Goal: Task Accomplishment & Management: Complete application form

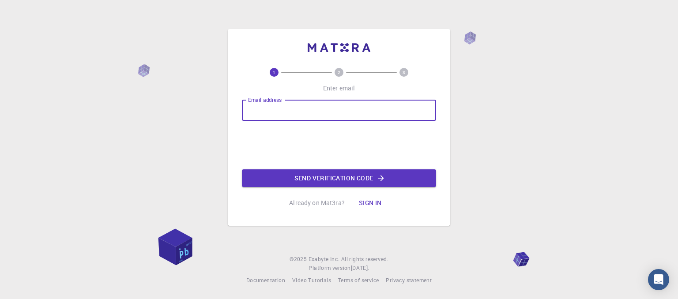
click at [263, 108] on input "Email address" at bounding box center [339, 110] width 194 height 21
type input "[EMAIL_ADDRESS][DOMAIN_NAME]"
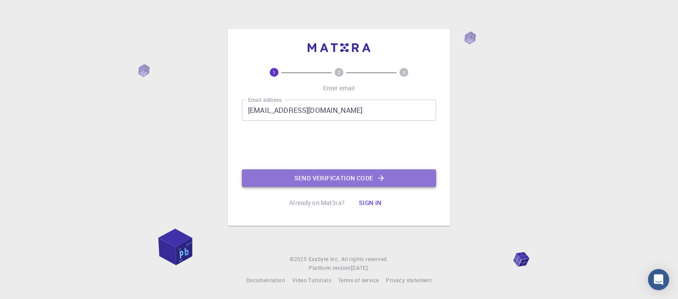
click at [290, 178] on button "Send verification code" at bounding box center [339, 179] width 194 height 18
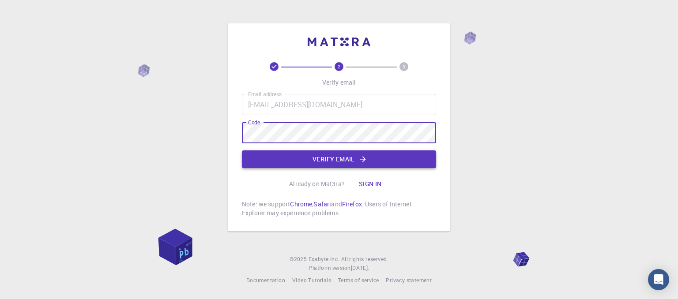
click at [359, 163] on icon "button" at bounding box center [362, 159] width 9 height 9
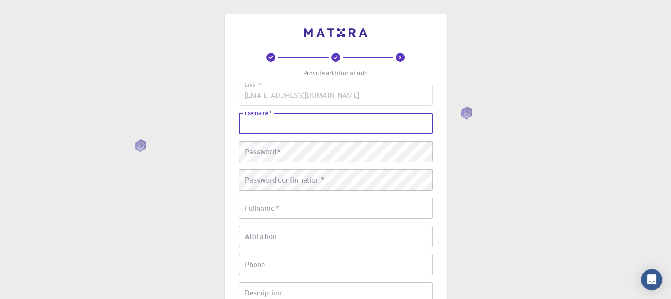
click at [283, 123] on input "username   *" at bounding box center [336, 123] width 194 height 21
type input "kyio"
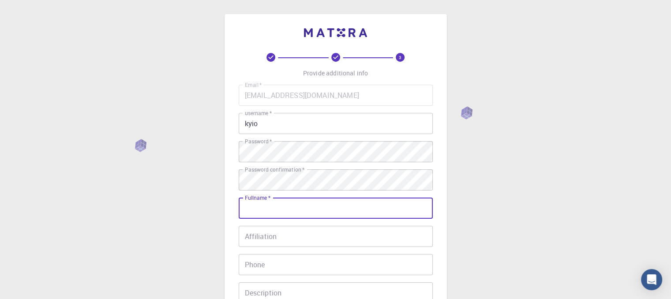
click at [280, 209] on input "Fullname   *" at bounding box center [336, 208] width 194 height 21
type input "[PERSON_NAME]"
click at [281, 239] on input "Affiliation" at bounding box center [336, 236] width 194 height 21
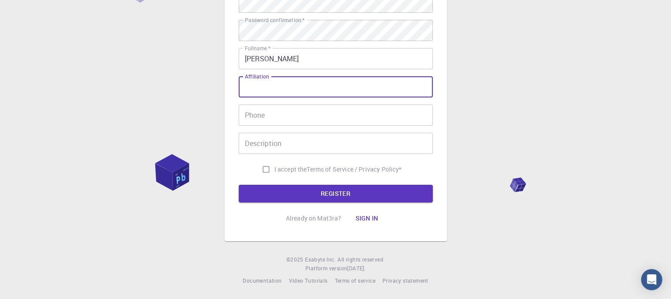
scroll to position [150, 0]
click at [258, 170] on input "I accept the Terms of Service / Privacy Policy *" at bounding box center [266, 169] width 17 height 17
checkbox input "true"
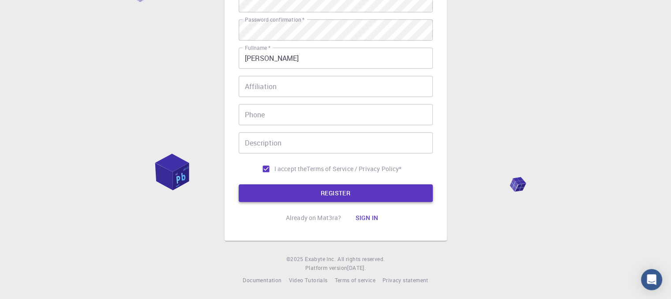
click at [277, 188] on button "REGISTER" at bounding box center [336, 194] width 194 height 18
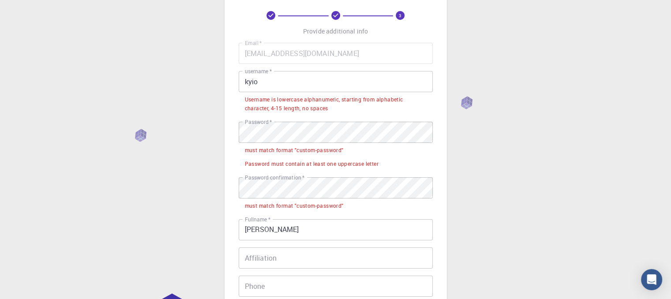
scroll to position [40, 0]
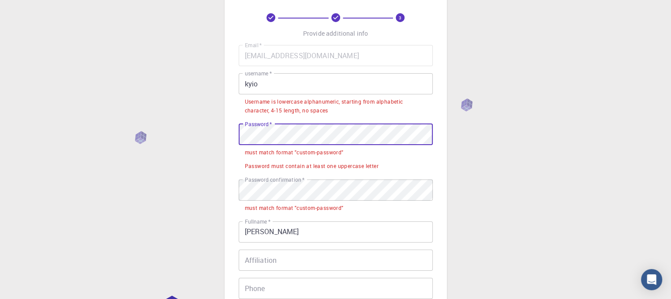
click at [192, 142] on div "3 Provide additional info Email   * [EMAIL_ADDRESS][DOMAIN_NAME] Email   * user…" at bounding box center [335, 216] width 671 height 512
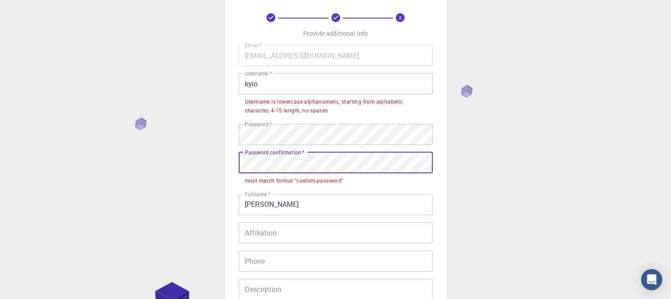
click at [205, 174] on div "3 Provide additional info Email   * [EMAIL_ADDRESS][DOMAIN_NAME] Email   * user…" at bounding box center [335, 202] width 671 height 485
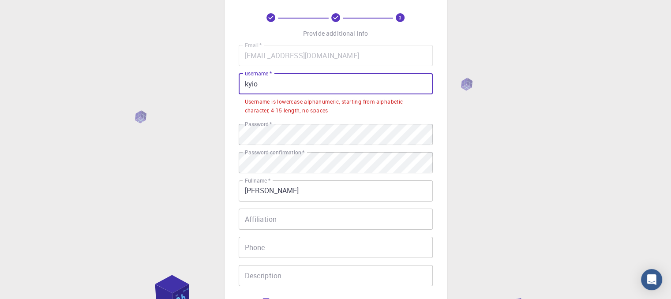
click at [248, 85] on input "kyio" at bounding box center [336, 83] width 194 height 21
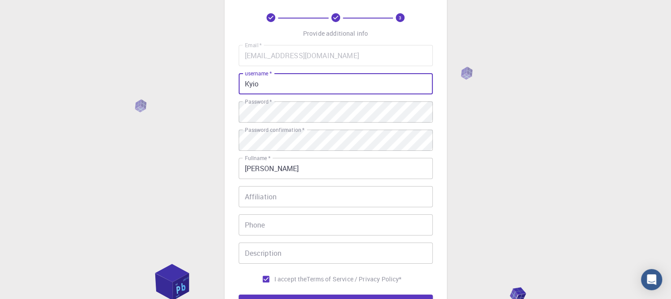
click at [270, 92] on input "Kyio" at bounding box center [336, 83] width 194 height 21
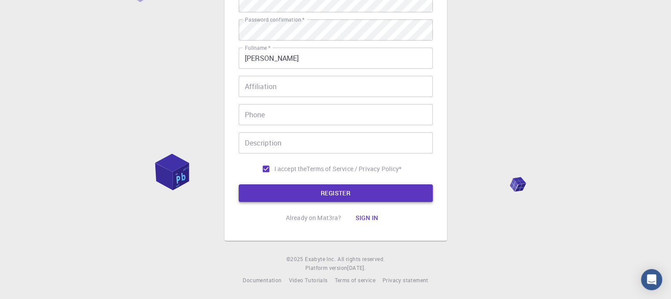
click at [298, 201] on button "REGISTER" at bounding box center [336, 194] width 194 height 18
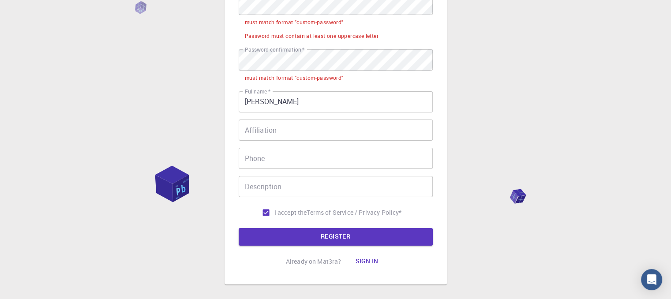
scroll to position [177, 0]
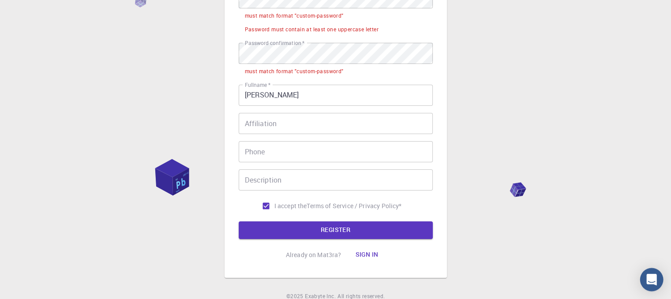
click at [648, 279] on icon "Open Intercom Messenger" at bounding box center [652, 279] width 10 height 11
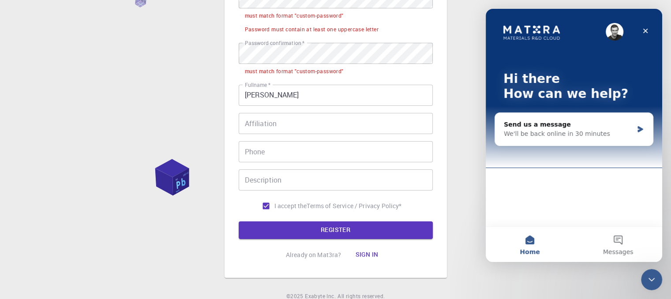
scroll to position [0, 0]
click at [647, 280] on icon "Close Intercom Messenger" at bounding box center [652, 280] width 11 height 11
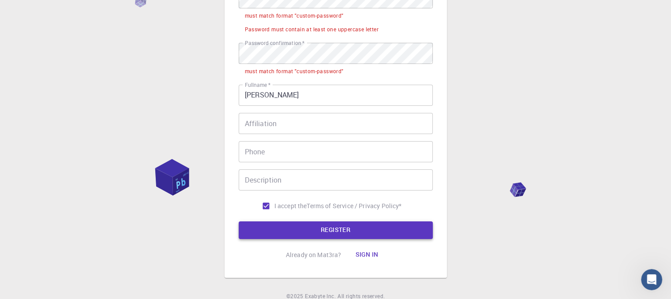
click at [314, 228] on button "REGISTER" at bounding box center [336, 231] width 194 height 18
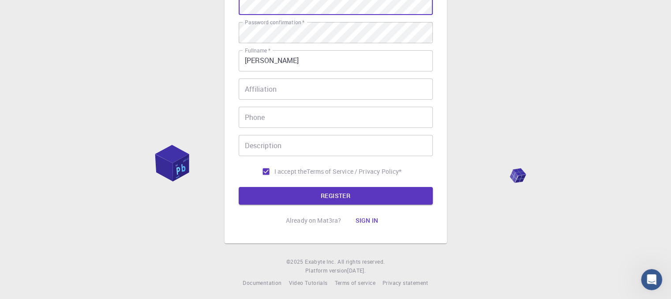
scroll to position [173, 0]
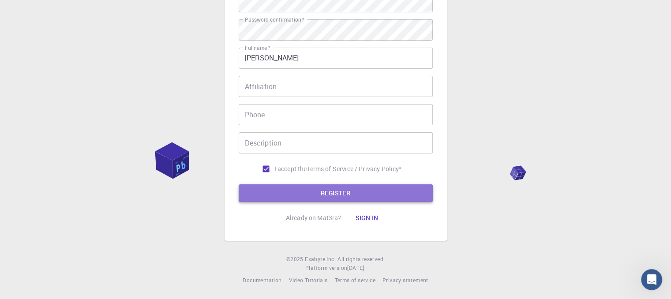
click at [330, 195] on button "REGISTER" at bounding box center [336, 194] width 194 height 18
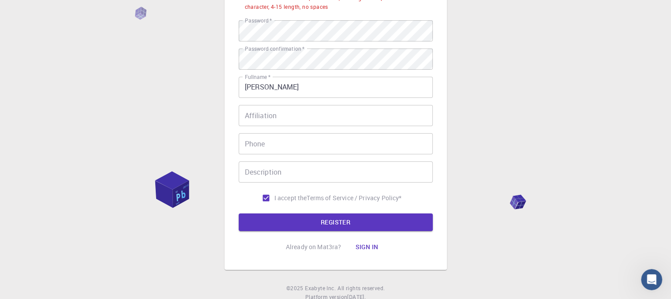
scroll to position [0, 0]
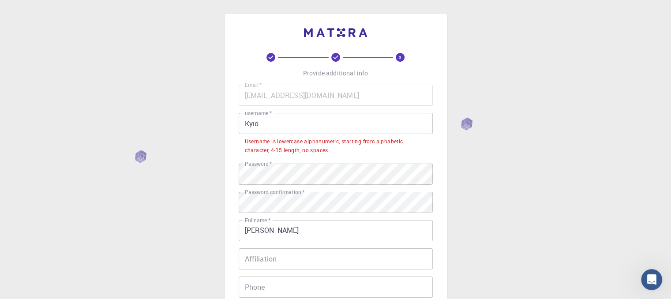
click at [268, 127] on input "Kyio" at bounding box center [336, 123] width 194 height 21
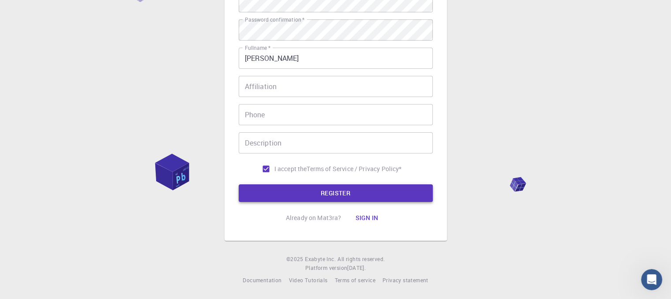
click at [314, 193] on button "REGISTER" at bounding box center [336, 194] width 194 height 18
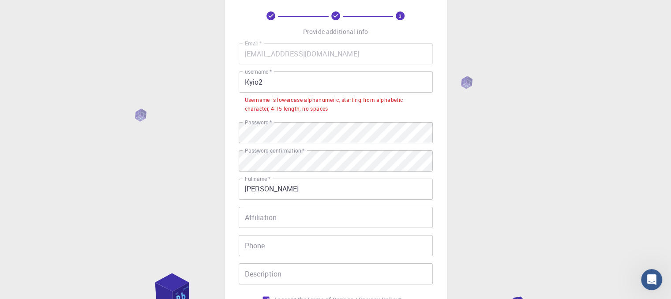
scroll to position [44, 0]
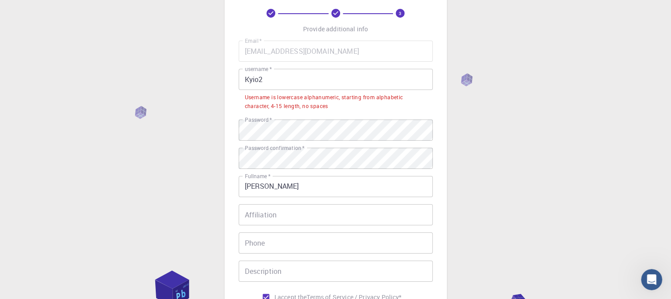
click at [249, 79] on input "Kyio2" at bounding box center [336, 79] width 194 height 21
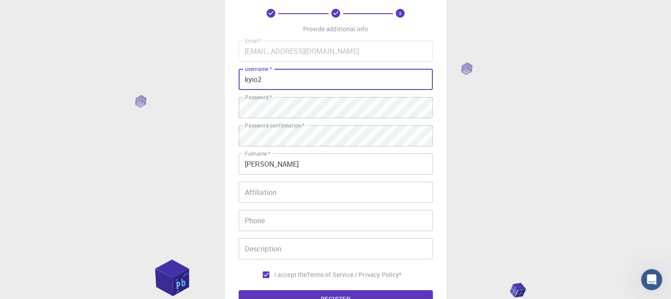
click at [274, 80] on input "kyio2" at bounding box center [336, 79] width 194 height 21
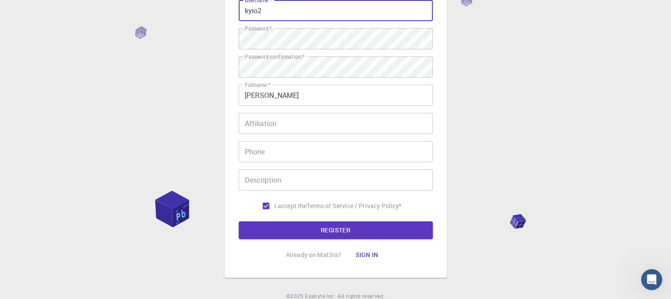
scroll to position [150, 0]
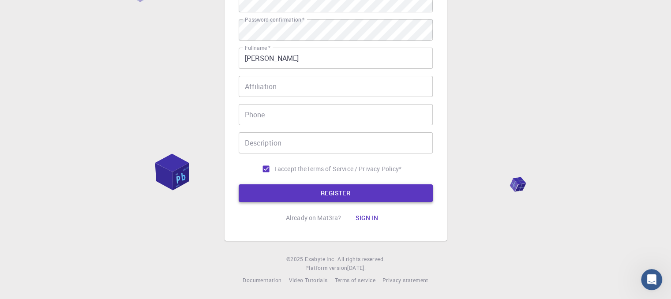
type input "kyio2"
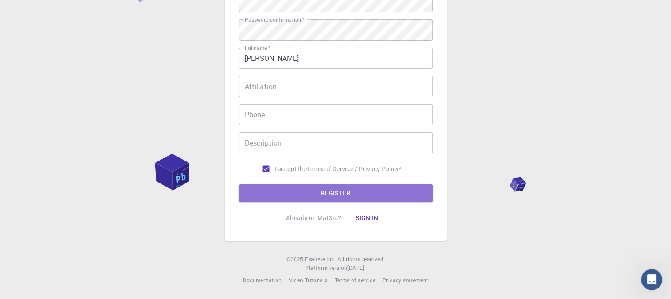
drag, startPoint x: 330, startPoint y: 198, endPoint x: 327, endPoint y: 184, distance: 14.5
click at [329, 198] on button "REGISTER" at bounding box center [336, 194] width 194 height 18
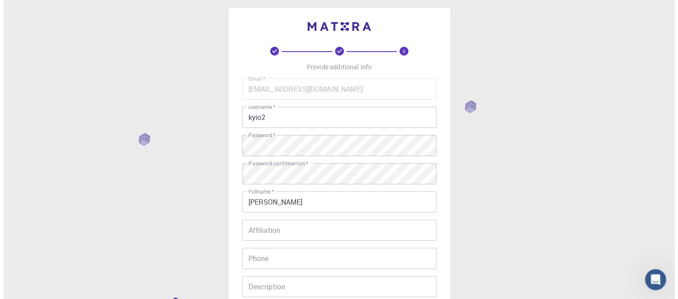
scroll to position [0, 0]
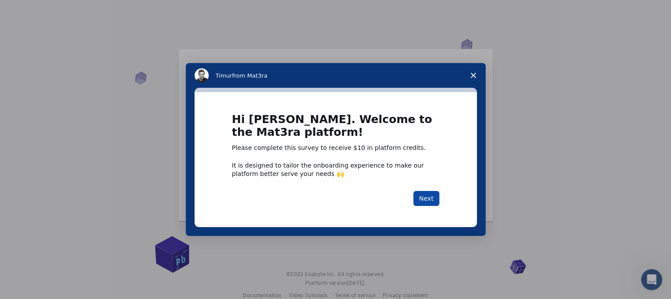
click at [433, 198] on button "Next" at bounding box center [427, 198] width 26 height 15
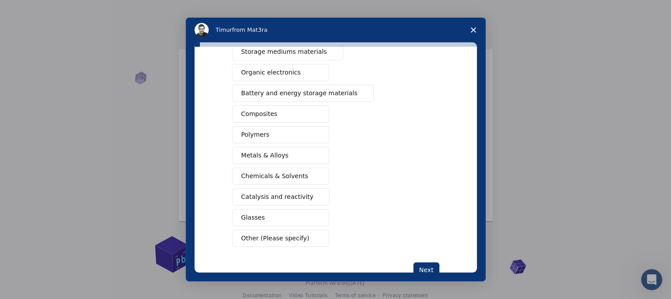
scroll to position [124, 0]
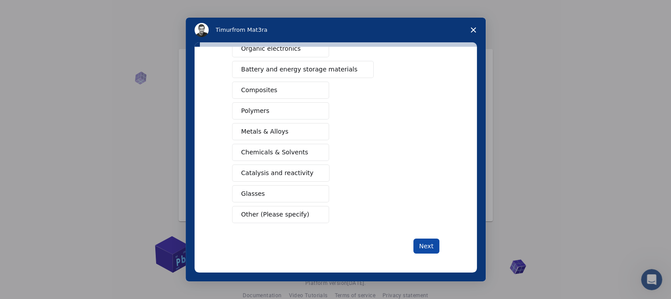
click at [433, 242] on button "Next" at bounding box center [427, 246] width 26 height 15
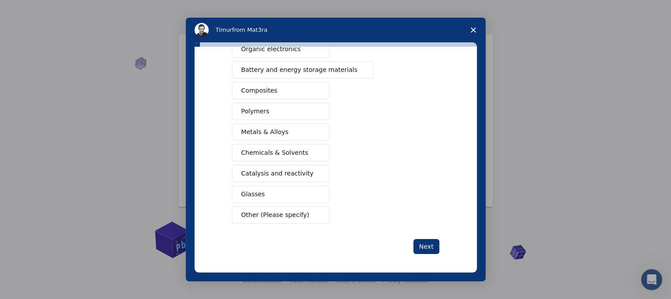
scroll to position [15, 0]
click at [426, 242] on button "Next" at bounding box center [427, 246] width 26 height 15
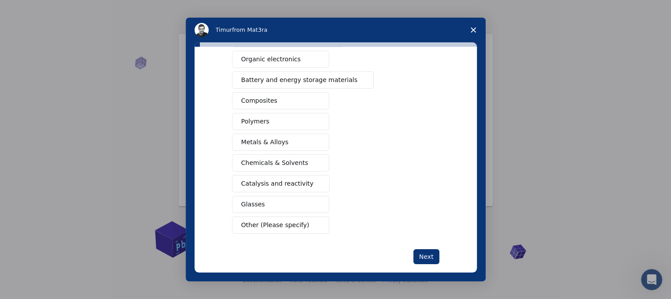
scroll to position [132, 0]
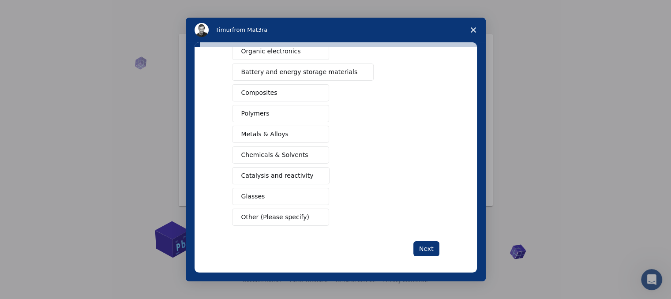
click at [285, 217] on span "Other (Please specify)" at bounding box center [275, 217] width 68 height 9
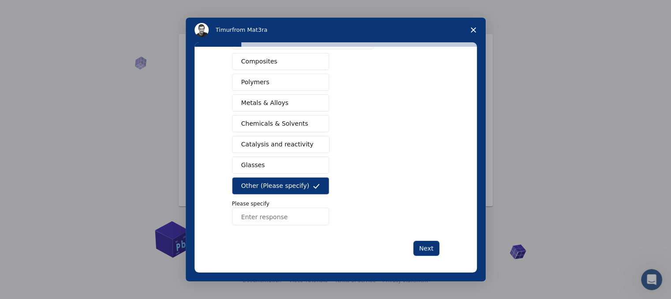
scroll to position [155, 0]
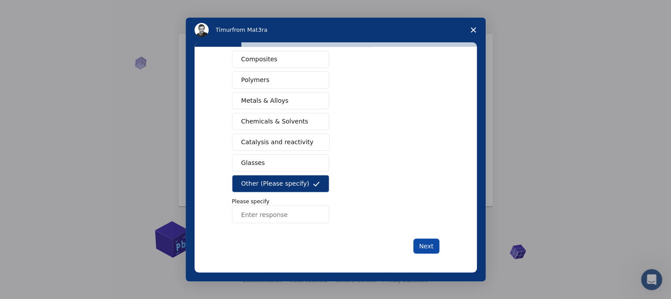
click at [426, 245] on button "Next" at bounding box center [427, 246] width 26 height 15
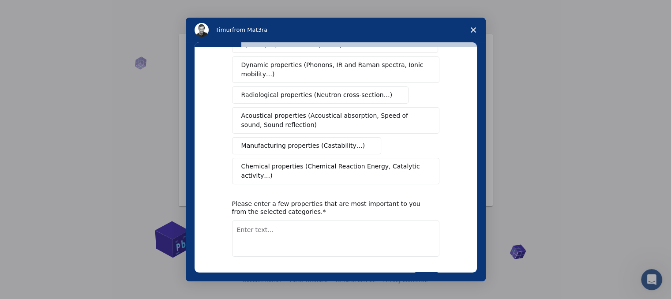
scroll to position [0, 0]
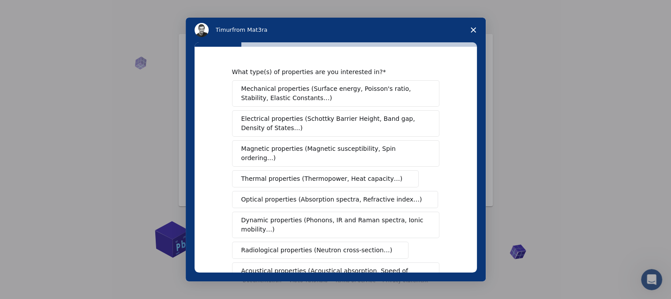
click at [274, 195] on span "Optical properties (Absorption spectra, Refractive index…)" at bounding box center [331, 199] width 181 height 9
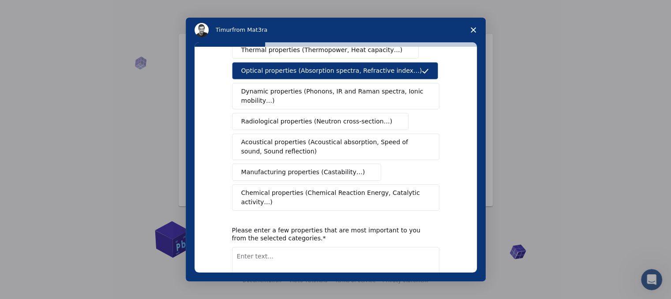
scroll to position [132, 0]
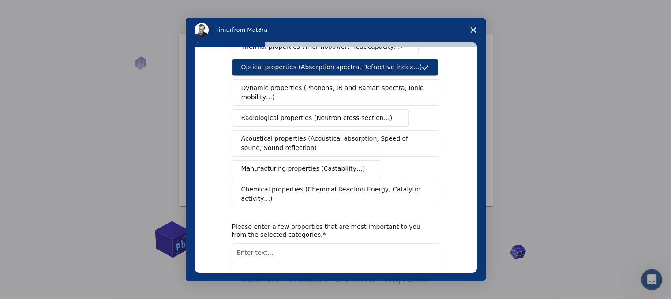
click at [300, 113] on span "Radiological properties (Neutron cross-section…)" at bounding box center [316, 117] width 151 height 9
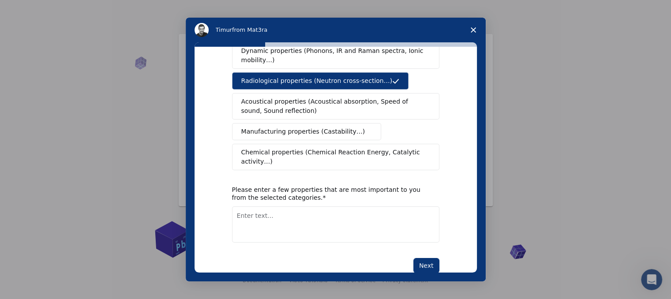
scroll to position [170, 0]
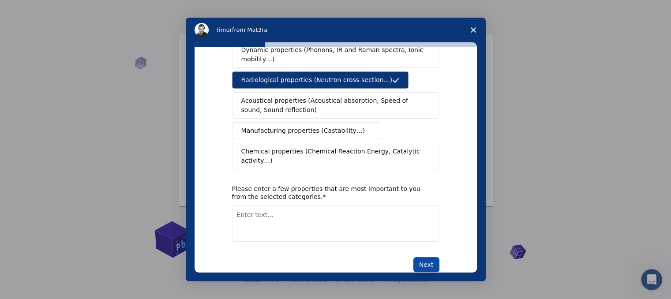
click at [428, 257] on button "Next" at bounding box center [427, 264] width 26 height 15
click at [277, 209] on textarea "Enter text..." at bounding box center [335, 224] width 207 height 36
type textarea "h2o"
drag, startPoint x: 427, startPoint y: 243, endPoint x: 434, endPoint y: 242, distance: 7.1
click at [428, 257] on button "Next" at bounding box center [427, 264] width 26 height 15
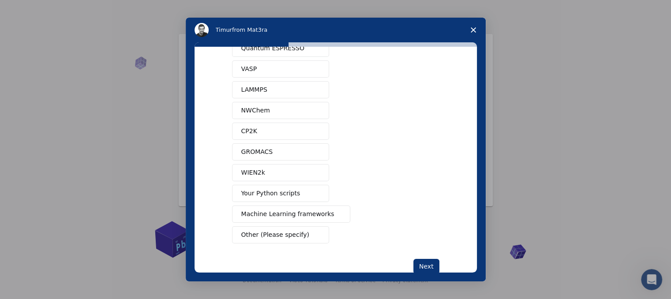
scroll to position [0, 0]
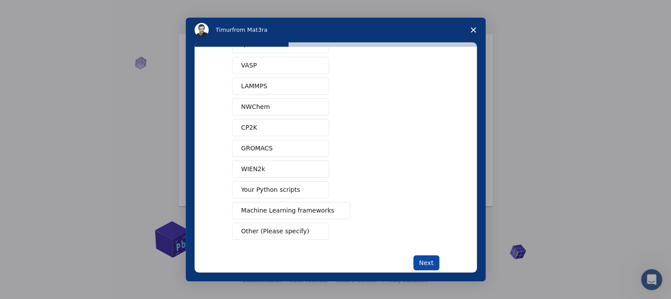
click at [428, 262] on button "Next" at bounding box center [427, 263] width 26 height 15
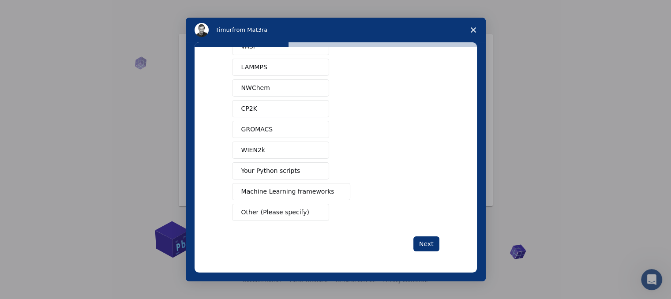
scroll to position [61, 0]
click at [306, 215] on button "Other (Please specify)" at bounding box center [280, 214] width 97 height 17
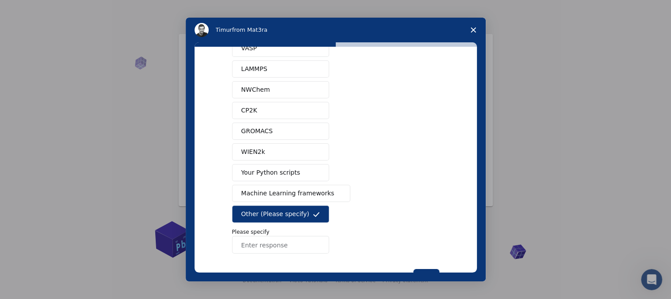
click at [290, 247] on input "Enter response" at bounding box center [280, 245] width 97 height 18
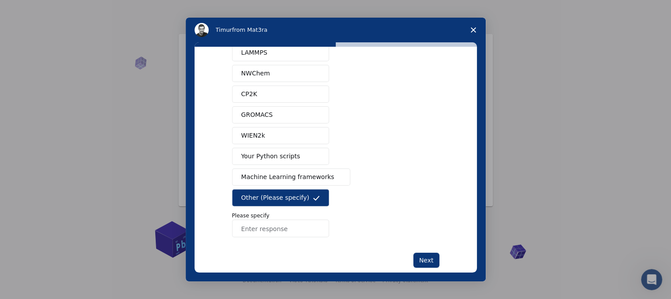
scroll to position [92, 0]
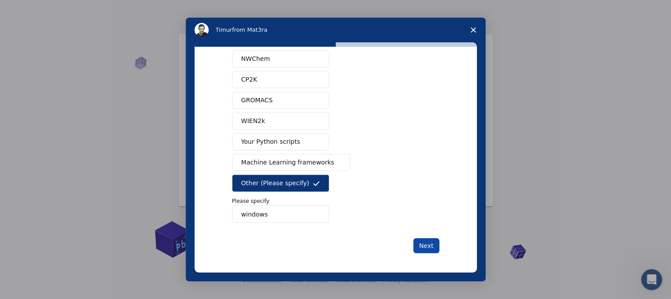
type input "windows"
click at [425, 247] on button "Next" at bounding box center [427, 245] width 26 height 15
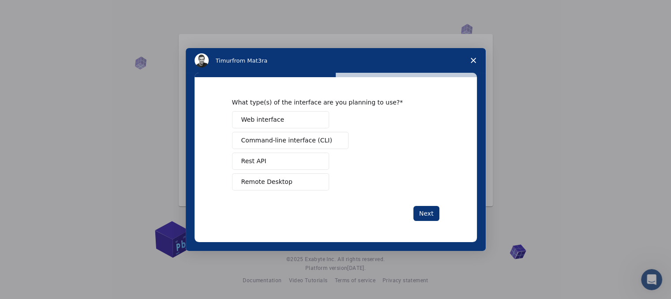
click at [279, 125] on button "Web interface" at bounding box center [280, 119] width 97 height 17
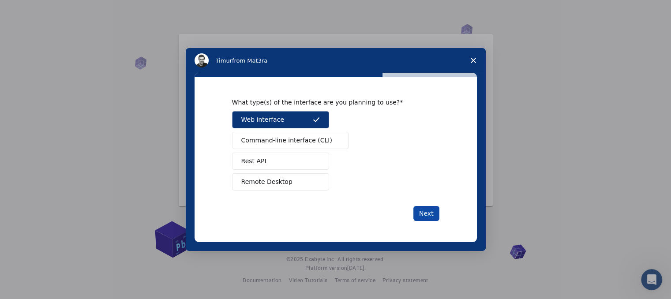
click at [428, 215] on button "Next" at bounding box center [427, 213] width 26 height 15
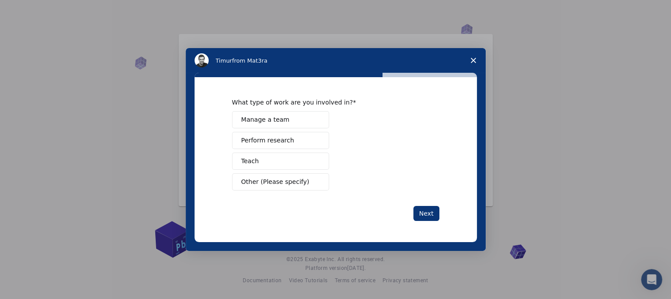
click at [281, 181] on span "Other (Please specify)" at bounding box center [275, 181] width 68 height 9
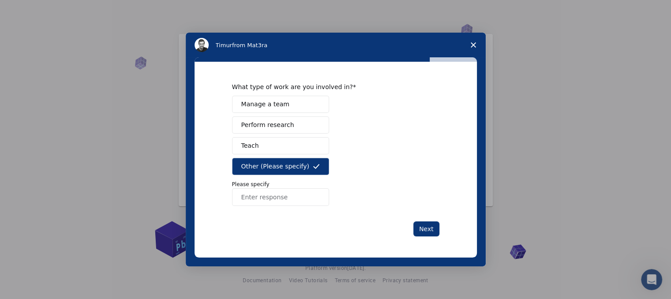
click at [274, 200] on input "Enter response" at bounding box center [280, 197] width 97 height 18
type input "study"
click at [431, 228] on button "Next" at bounding box center [427, 229] width 26 height 15
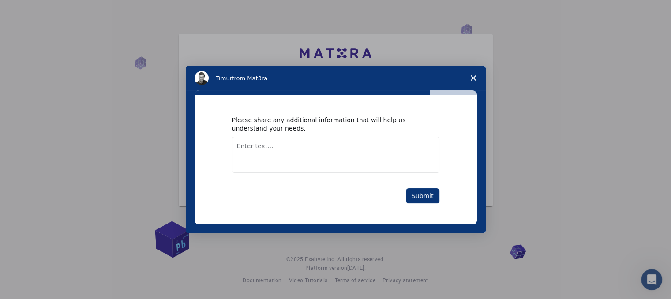
click at [317, 154] on textarea "Enter text..." at bounding box center [335, 155] width 207 height 36
click at [321, 150] on textarea "3d models" at bounding box center [335, 155] width 207 height 36
type textarea "3d models for h2o"
click at [431, 196] on button "Submit" at bounding box center [423, 195] width 34 height 15
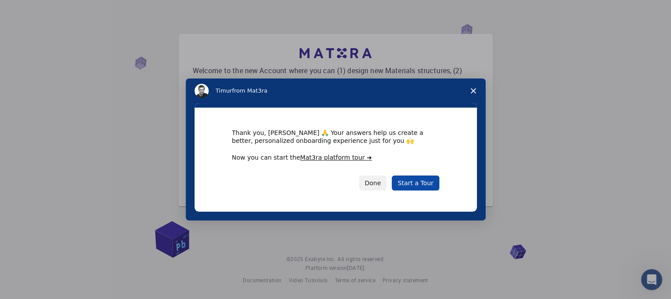
click at [418, 185] on link "Start a Tour" at bounding box center [415, 183] width 47 height 15
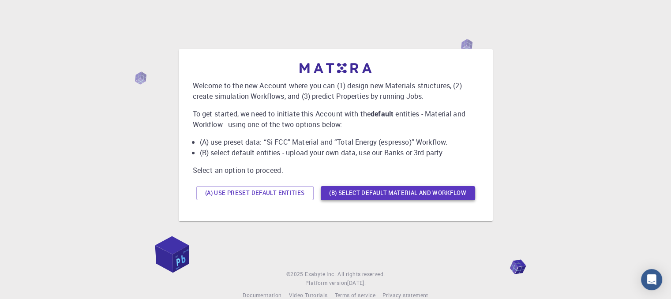
click at [365, 198] on button "(B) Select default material and workflow" at bounding box center [398, 193] width 154 height 14
